Goal: Task Accomplishment & Management: Complete application form

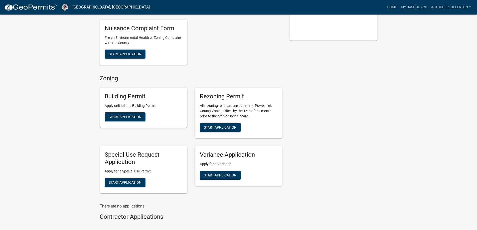
scroll to position [125, 0]
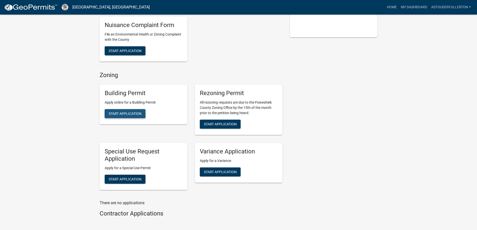
click at [135, 114] on span "Start Application" at bounding box center [125, 114] width 33 height 4
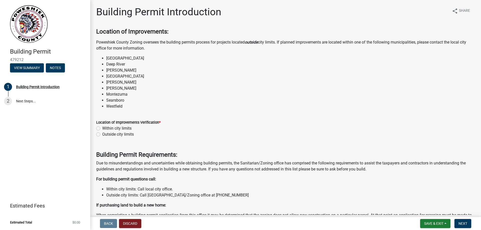
drag, startPoint x: 97, startPoint y: 134, endPoint x: 112, endPoint y: 134, distance: 15.0
click at [102, 134] on label "Outside city limits" at bounding box center [118, 134] width 32 height 6
click at [102, 134] on input "Outside city limits" at bounding box center [103, 132] width 3 height 3
radio input "true"
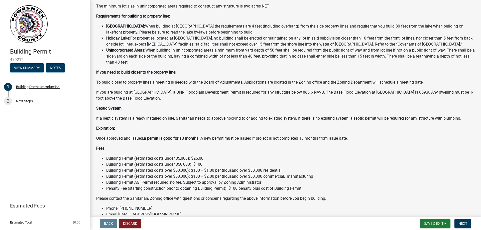
scroll to position [346, 0]
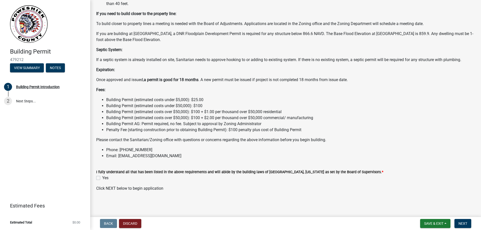
click at [102, 178] on label "Yes" at bounding box center [105, 178] width 6 height 6
click at [102, 178] on input "Yes" at bounding box center [103, 176] width 3 height 3
checkbox input "true"
click at [461, 223] on span "Next" at bounding box center [462, 224] width 9 height 4
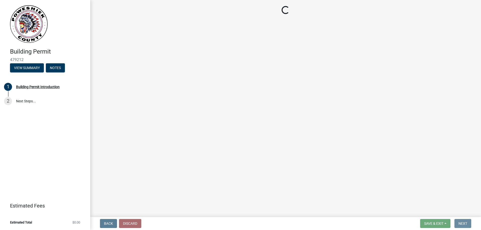
scroll to position [0, 0]
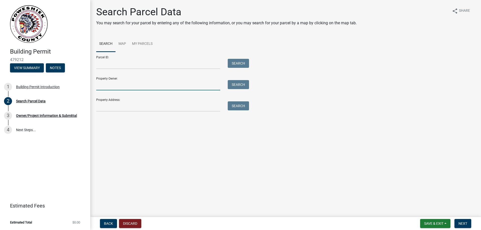
click at [136, 85] on input "Property Owner:" at bounding box center [158, 85] width 124 height 10
type input "A"
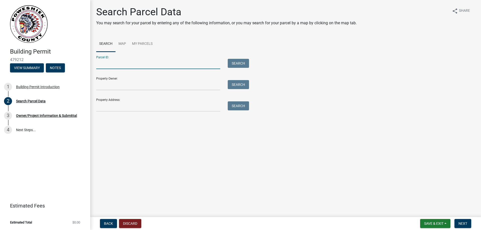
click at [132, 61] on input "Parcel ID:" at bounding box center [158, 64] width 124 height 10
paste input "00000000003197000"
click at [230, 62] on button "Search" at bounding box center [238, 63] width 21 height 9
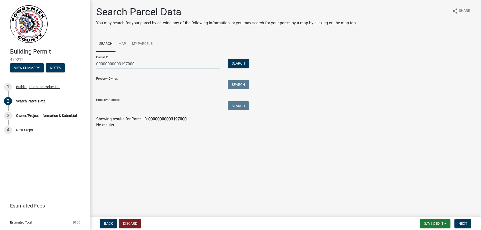
click at [105, 65] on input "00000000003197000" at bounding box center [158, 64] width 124 height 10
paste input "text"
type input "3197000"
click at [239, 62] on button "Search" at bounding box center [238, 63] width 21 height 9
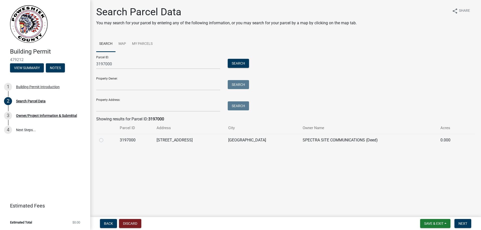
click at [105, 137] on label at bounding box center [105, 137] width 0 height 0
click at [105, 140] on input "radio" at bounding box center [106, 138] width 3 height 3
radio input "true"
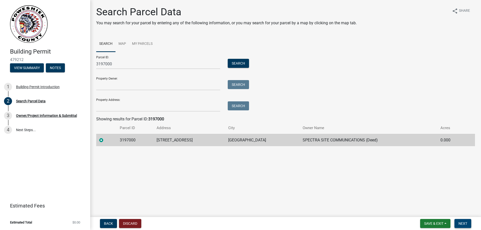
click at [460, 222] on span "Next" at bounding box center [462, 224] width 9 height 4
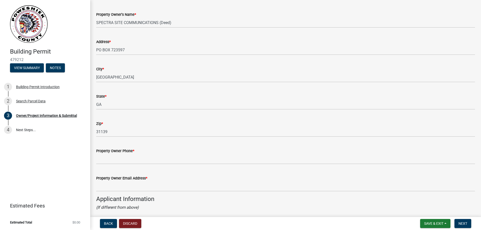
scroll to position [326, 0]
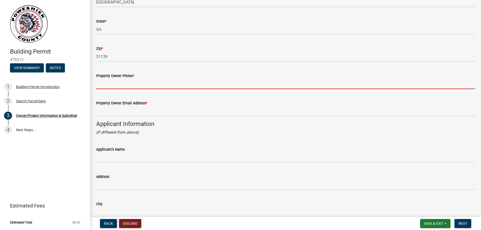
click at [136, 85] on input "Property Owner Phone *" at bounding box center [285, 84] width 379 height 10
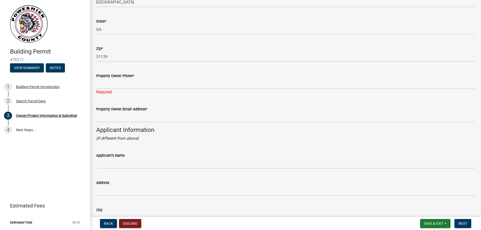
click at [96, 117] on div "Property Owner Email Address *" at bounding box center [285, 110] width 386 height 23
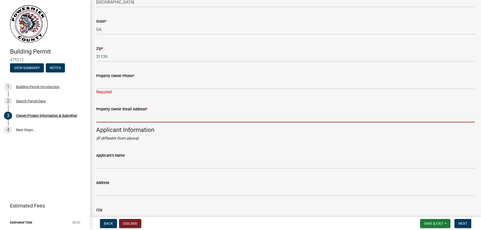
click at [104, 119] on input "Property Owner Email Address *" at bounding box center [285, 117] width 379 height 10
type input "[PERSON_NAME][EMAIL_ADDRESS][PERSON_NAME][DOMAIN_NAME]"
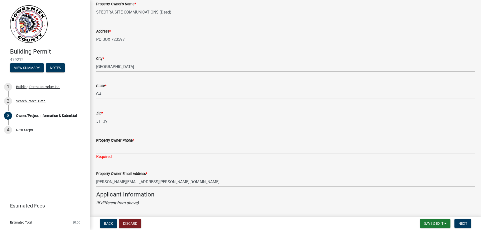
scroll to position [322, 0]
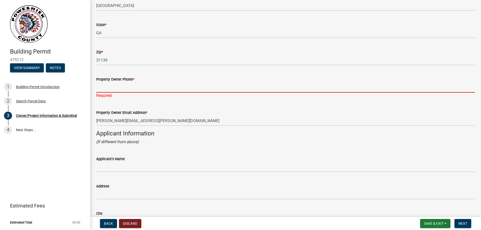
click at [115, 90] on input "Property Owner Phone *" at bounding box center [285, 87] width 379 height 10
type input "[PHONE_NUMBER]"
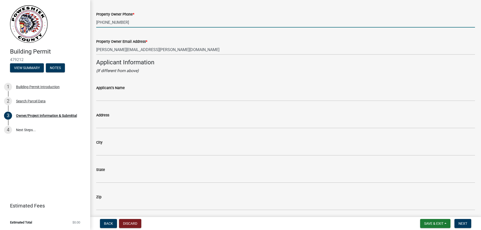
scroll to position [397, 0]
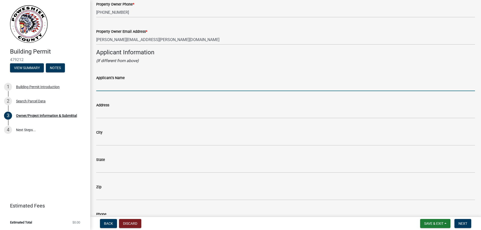
click at [122, 85] on input "Applicant's Name" at bounding box center [285, 86] width 379 height 10
type input "Verizon Wireless"
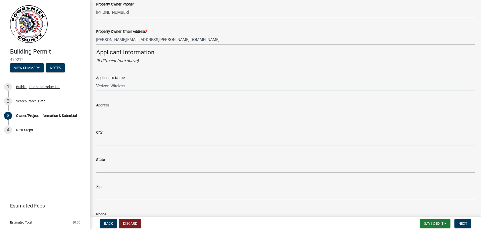
drag, startPoint x: 132, startPoint y: 111, endPoint x: 132, endPoint y: 115, distance: 3.8
click at [132, 111] on input "Address" at bounding box center [285, 113] width 379 height 10
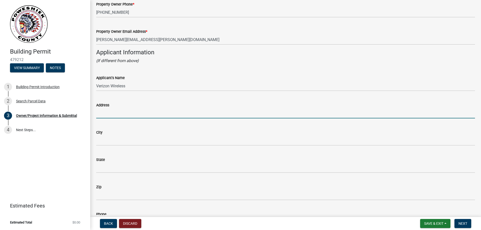
type input "[STREET_ADDRESS][PERSON_NAME]"
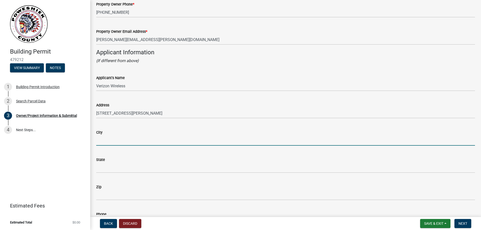
drag, startPoint x: 129, startPoint y: 138, endPoint x: 128, endPoint y: 143, distance: 5.3
click at [129, 138] on input "City" at bounding box center [285, 140] width 379 height 10
type input "Bloomington"
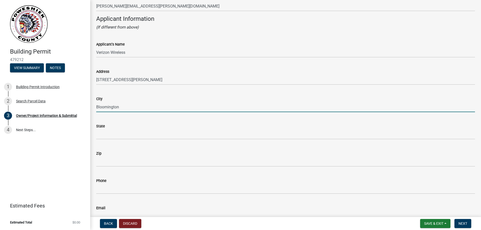
scroll to position [497, 0]
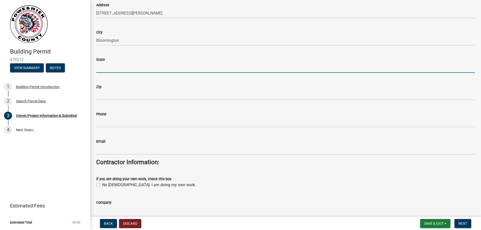
click at [117, 68] on input "State" at bounding box center [285, 68] width 379 height 10
type input "MN"
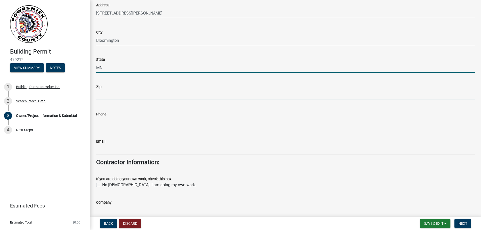
click at [113, 97] on input "Zip" at bounding box center [285, 95] width 379 height 10
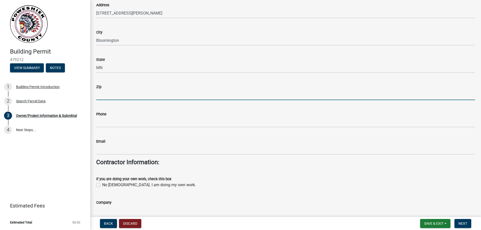
type input "55438"
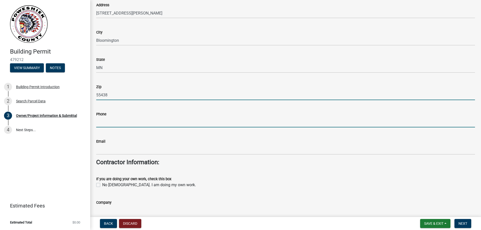
click at [117, 123] on input "Phone" at bounding box center [285, 122] width 379 height 10
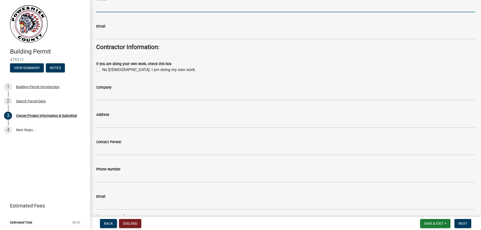
scroll to position [623, 0]
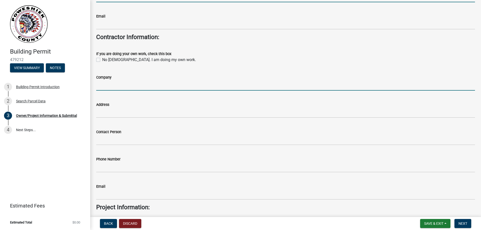
click at [112, 86] on input "Company" at bounding box center [285, 85] width 379 height 10
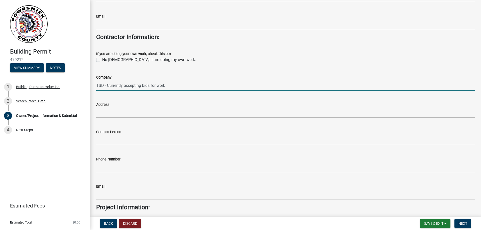
click at [113, 90] on input "TBD - Currently accepting bids for work" at bounding box center [285, 85] width 379 height 10
click at [113, 89] on input "TBD - Currently accepting bids for work" at bounding box center [285, 85] width 379 height 10
click at [113, 88] on input "TBD - Currently accepting bids for work" at bounding box center [285, 85] width 379 height 10
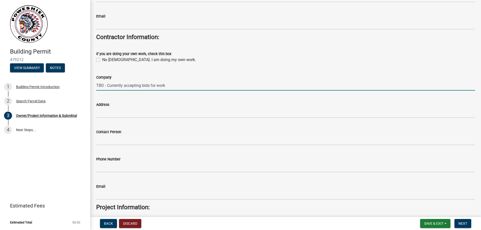
click at [113, 88] on input "TBD - Currently accepting bids for work" at bounding box center [285, 85] width 379 height 10
click at [152, 87] on input "TBD - Currently accepting bids for work" at bounding box center [285, 85] width 379 height 10
click at [124, 83] on input "TBD - Currently accepting bids fdor work" at bounding box center [285, 85] width 379 height 10
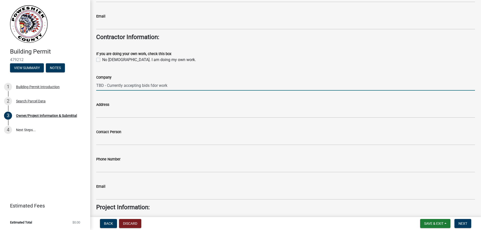
paste input "ATC TOWER SERVICES INC"
type input "ATC TOWER SERVICES INC"
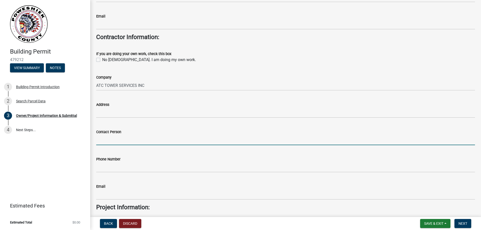
click at [125, 140] on input "Contact Person" at bounding box center [285, 140] width 379 height 10
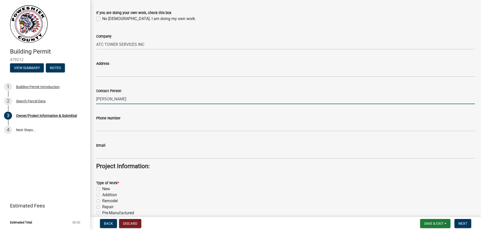
scroll to position [673, 0]
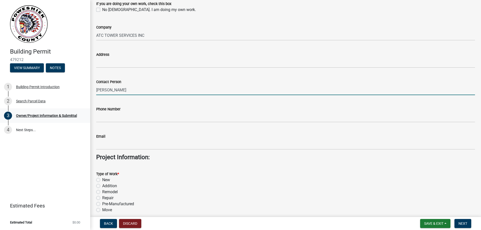
type input "[PERSON_NAME]"
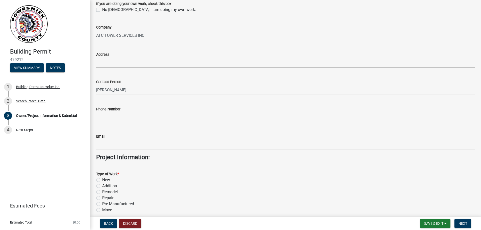
click at [155, 136] on div "Email" at bounding box center [285, 136] width 379 height 6
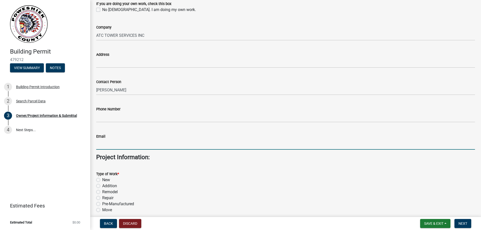
click at [140, 142] on input "Email" at bounding box center [285, 144] width 379 height 10
paste input "[PERSON_NAME][EMAIL_ADDRESS][PERSON_NAME][DOMAIN_NAME]"
type input "[PERSON_NAME][EMAIL_ADDRESS][PERSON_NAME][DOMAIN_NAME]"
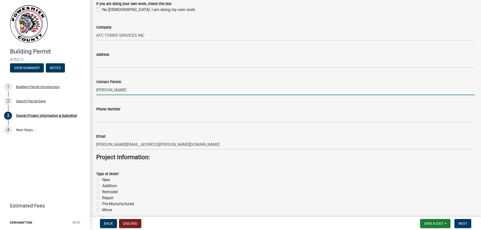
click at [104, 89] on input "[PERSON_NAME]" at bounding box center [285, 90] width 379 height 10
click at [117, 88] on input "[PERSON_NAME]" at bounding box center [285, 90] width 379 height 10
drag, startPoint x: 118, startPoint y: 89, endPoint x: 86, endPoint y: 89, distance: 32.1
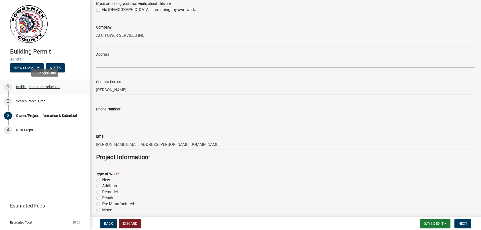
click at [86, 89] on div "Building Permit 479212 View Summary Notes 1 Building Permit Introduction 2 Sear…" at bounding box center [240, 115] width 481 height 230
paste input "[PERSON_NAME]"
click at [109, 89] on input "[PERSON_NAME]" at bounding box center [285, 90] width 379 height 10
click at [116, 89] on input "[PERSON_NAME]" at bounding box center [285, 90] width 379 height 10
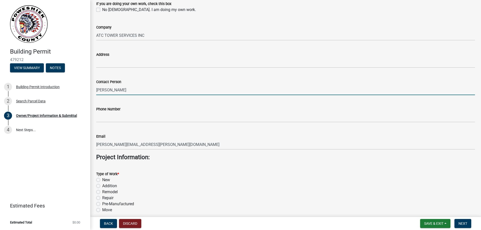
paste input "[PERSON_NAME]"
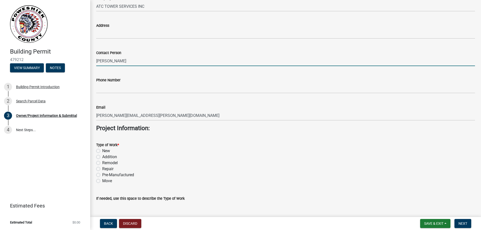
scroll to position [748, 0]
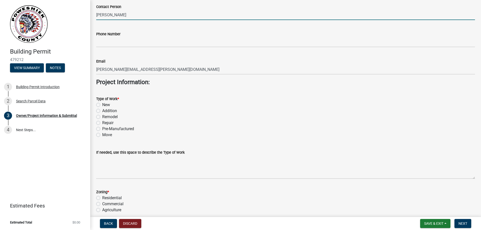
type input "[PERSON_NAME]"
click at [101, 116] on div "Remodel" at bounding box center [285, 117] width 379 height 6
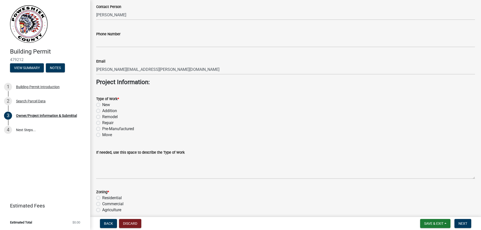
click at [102, 115] on label "Remodel" at bounding box center [110, 117] width 16 height 6
click at [102, 115] on input "Remodel" at bounding box center [103, 115] width 3 height 3
radio input "true"
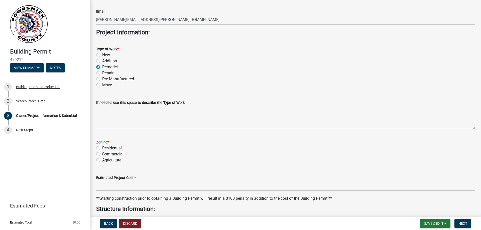
scroll to position [798, 0]
click at [145, 129] on wm-data-entity-input "If needed, use this space to describe the Type of Work" at bounding box center [285, 112] width 379 height 41
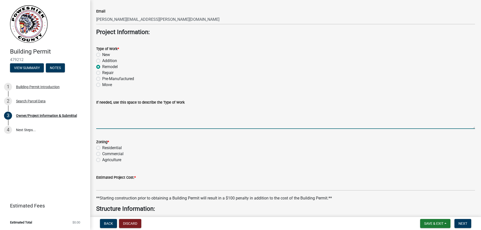
click at [145, 128] on textarea "If needed, use this space to describe the Type of Work" at bounding box center [285, 117] width 379 height 24
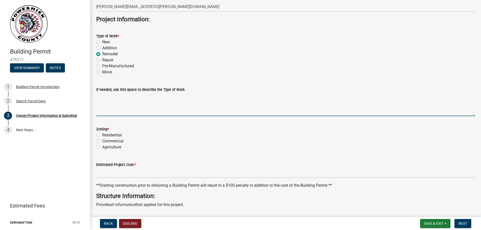
scroll to position [823, 0]
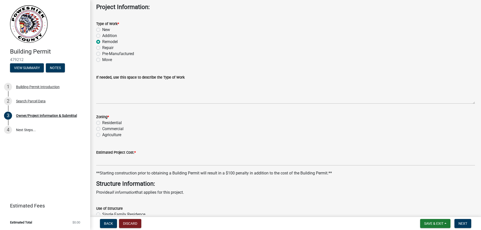
click at [102, 128] on label "Commercial" at bounding box center [112, 129] width 21 height 6
click at [102, 128] on input "Commercial" at bounding box center [103, 127] width 3 height 3
radio input "true"
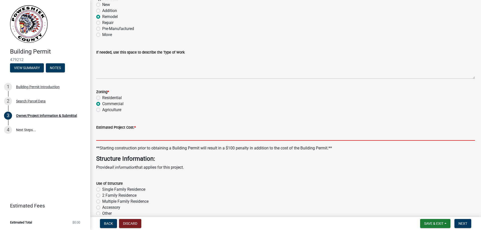
click at [137, 136] on input "text" at bounding box center [285, 135] width 379 height 10
type input "210000"
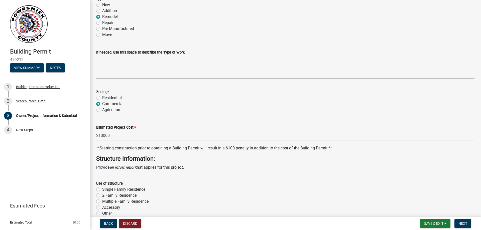
click at [175, 161] on h4 "Structure Information:" at bounding box center [285, 158] width 379 height 7
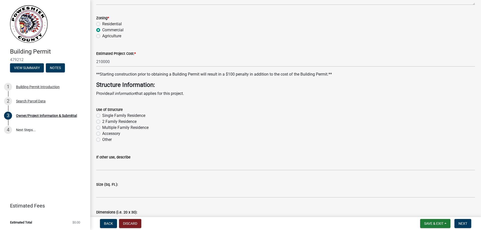
scroll to position [923, 0]
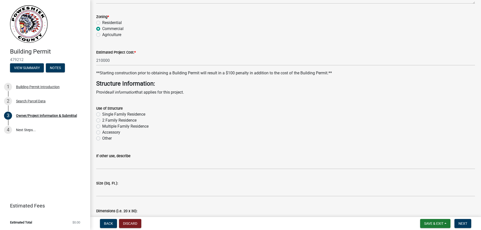
click at [102, 138] on label "Other" at bounding box center [107, 138] width 10 height 6
click at [102, 138] on input "Other" at bounding box center [103, 136] width 3 height 3
radio input "true"
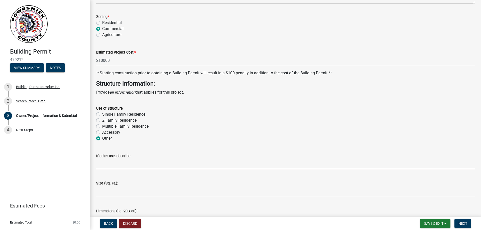
click at [113, 165] on input "If other use, describe" at bounding box center [285, 164] width 379 height 10
type input "Existing Telecommunications Tower"
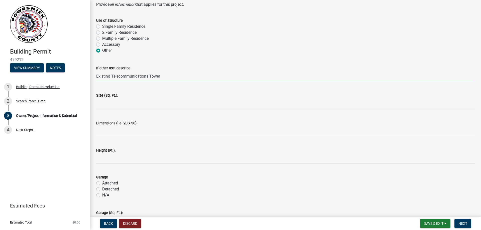
scroll to position [1023, 0]
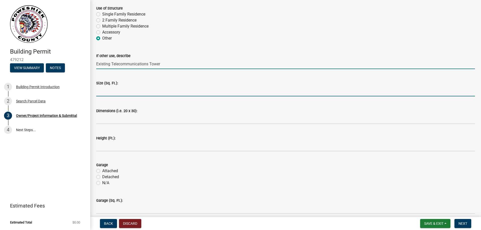
click at [127, 94] on input "text" at bounding box center [285, 91] width 379 height 10
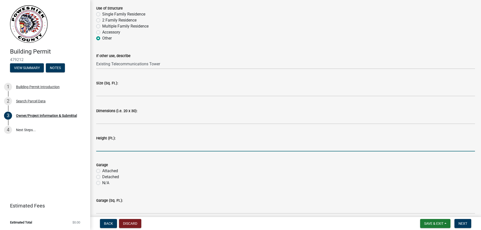
drag, startPoint x: 132, startPoint y: 143, endPoint x: 132, endPoint y: 146, distance: 3.8
click at [132, 143] on input "text" at bounding box center [285, 146] width 379 height 10
click at [143, 150] on input "text" at bounding box center [285, 146] width 379 height 10
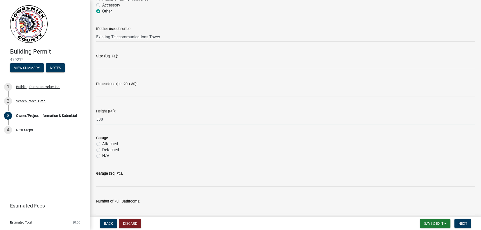
scroll to position [1098, 0]
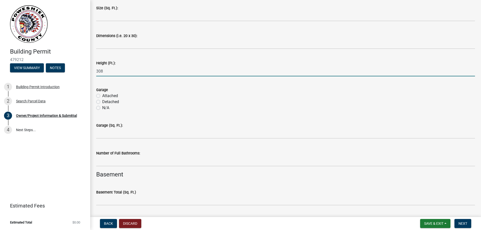
type input "308"
click at [102, 108] on label "N/A" at bounding box center [105, 108] width 7 height 6
click at [102, 108] on input "N/A" at bounding box center [103, 106] width 3 height 3
radio input "true"
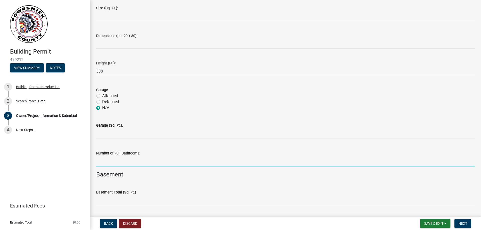
click at [117, 162] on input "text" at bounding box center [285, 161] width 379 height 10
type input "0"
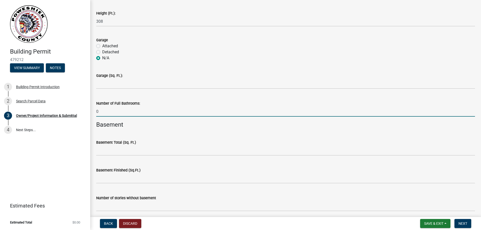
scroll to position [1148, 0]
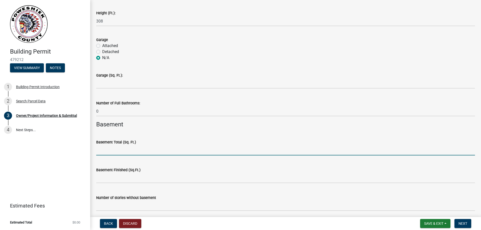
click at [114, 148] on input "text" at bounding box center [285, 150] width 379 height 10
type input "0"
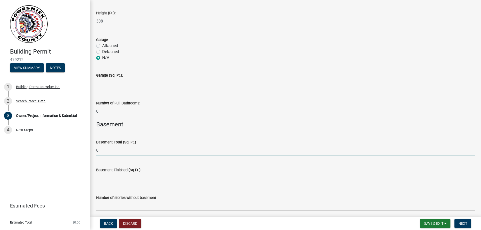
click at [124, 182] on input "text" at bounding box center [285, 178] width 379 height 10
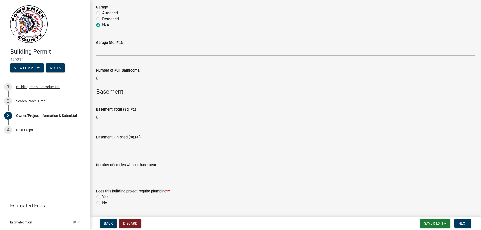
scroll to position [1249, 0]
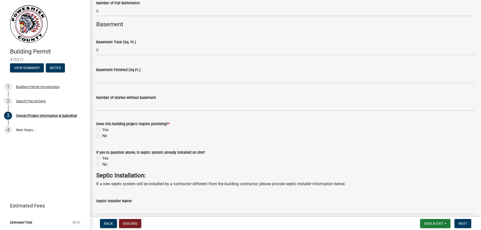
click at [100, 135] on div "No" at bounding box center [285, 136] width 379 height 6
click at [102, 135] on label "No" at bounding box center [104, 136] width 5 height 6
click at [102, 135] on input "No" at bounding box center [103, 134] width 3 height 3
radio input "true"
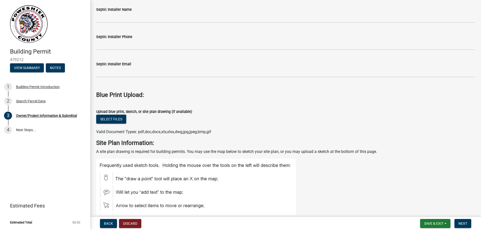
scroll to position [1449, 0]
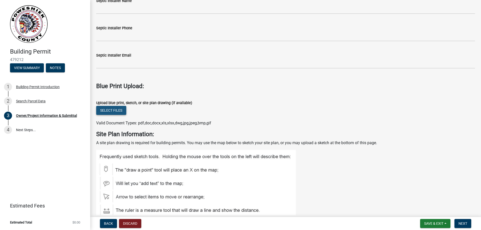
click at [123, 109] on button "Select files" at bounding box center [111, 110] width 30 height 9
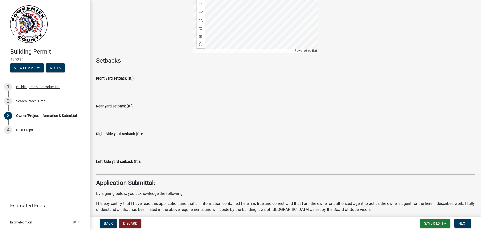
scroll to position [1825, 0]
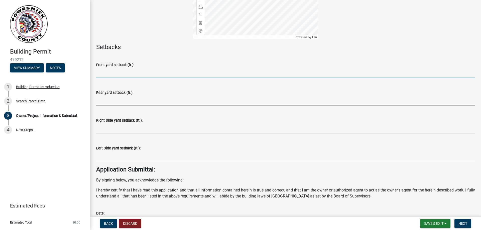
click at [149, 73] on input "text" at bounding box center [285, 73] width 379 height 10
click at [181, 64] on div "Front yard setback (ft.):" at bounding box center [285, 65] width 379 height 6
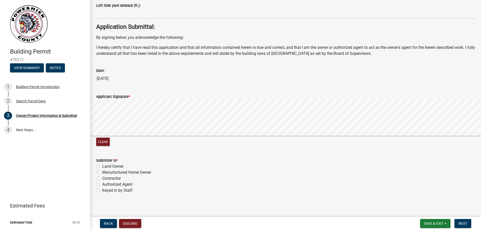
scroll to position [1970, 0]
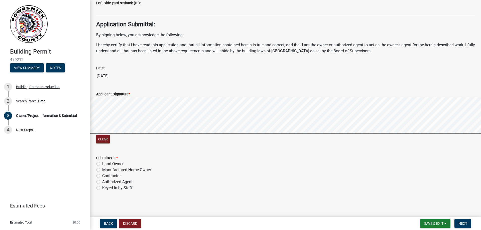
click at [119, 182] on label "Authorized Agent" at bounding box center [117, 182] width 30 height 6
click at [105, 182] on input "Authorized Agent" at bounding box center [103, 180] width 3 height 3
radio input "true"
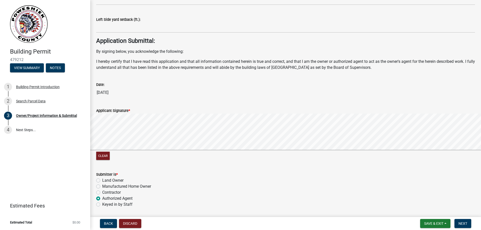
scroll to position [1953, 0]
click at [457, 223] on button "Next" at bounding box center [462, 223] width 17 height 9
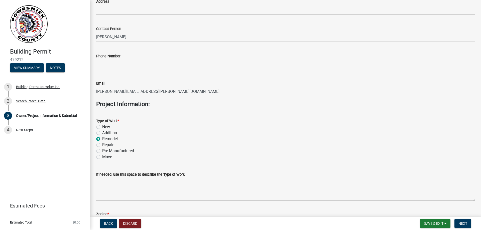
scroll to position [0, 0]
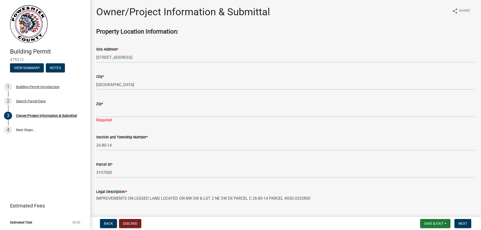
drag, startPoint x: 284, startPoint y: 127, endPoint x: 282, endPoint y: -6, distance: 133.2
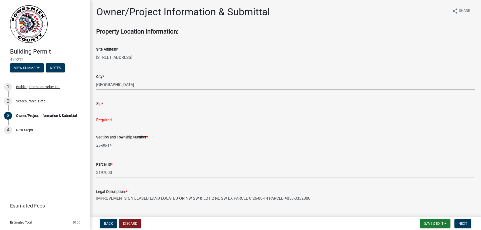
click at [109, 112] on input "Zip *" at bounding box center [285, 112] width 379 height 10
click at [135, 110] on input "Zip *" at bounding box center [285, 112] width 379 height 10
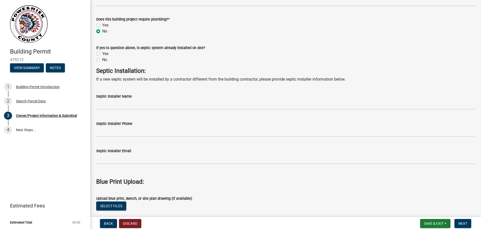
scroll to position [1427, 0]
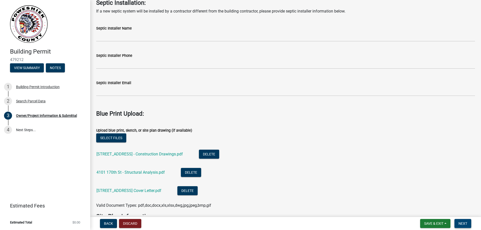
type input "52211"
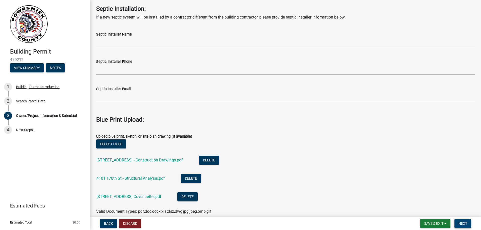
click at [465, 224] on span "Next" at bounding box center [462, 224] width 9 height 4
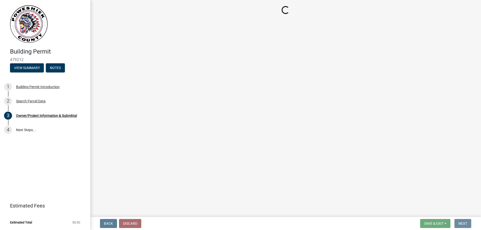
scroll to position [0, 0]
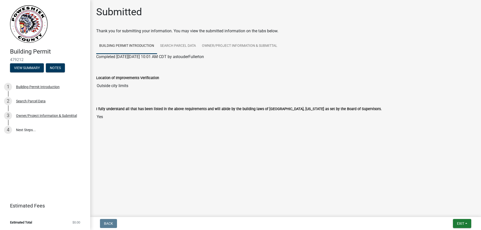
click at [20, 60] on span "479212" at bounding box center [45, 59] width 70 height 5
copy span "479212"
click at [35, 70] on button "View Summary" at bounding box center [27, 67] width 34 height 9
